Goal: Find contact information: Find contact information

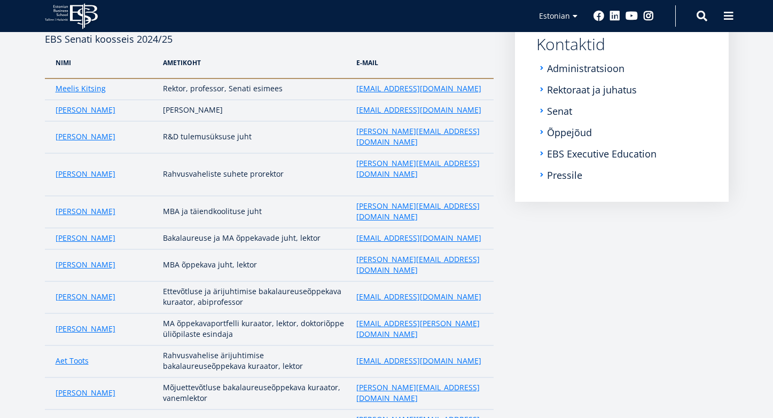
scroll to position [174, 0]
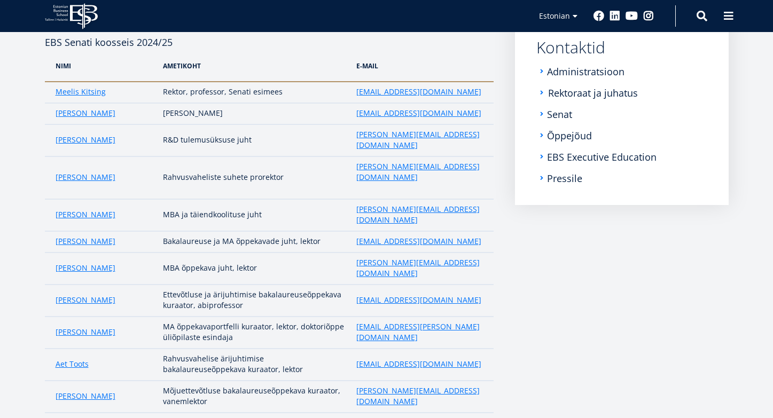
click at [584, 91] on link "Rektoraat ja juhatus" at bounding box center [593, 93] width 90 height 11
click at [565, 78] on ul "Administratsioon Rektoraat ja juhatus Senat Õppejõud EBS Executive Education Pr…" at bounding box center [621, 125] width 171 height 118
click at [563, 72] on link "Administratsioon" at bounding box center [586, 71] width 77 height 11
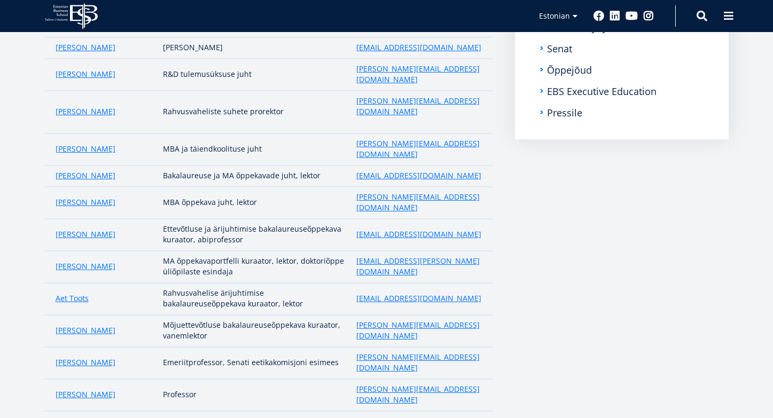
scroll to position [256, 0]
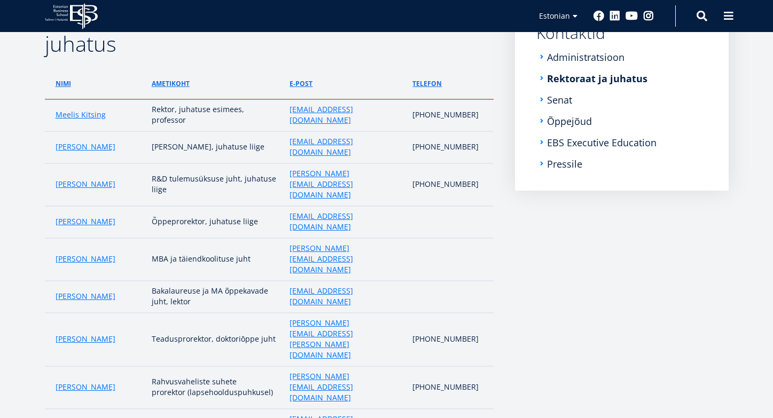
scroll to position [179, 0]
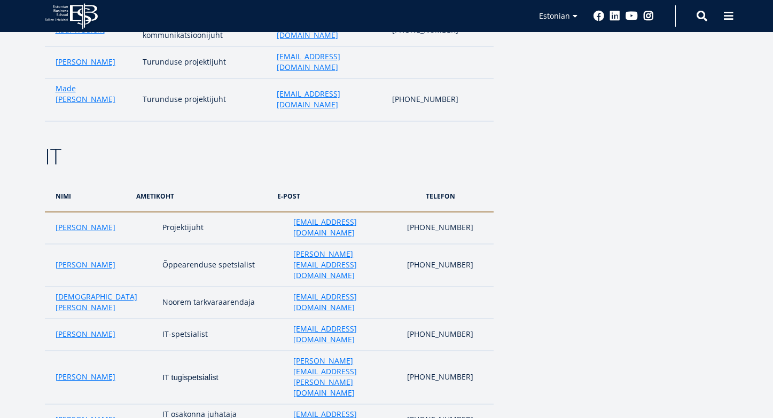
scroll to position [2043, 0]
